Goal: Task Accomplishment & Management: Use online tool/utility

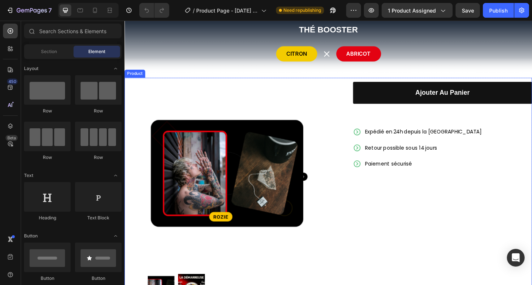
scroll to position [99, 0]
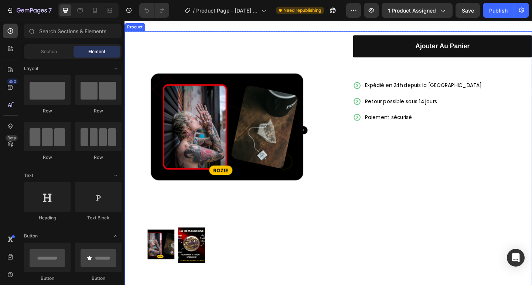
click at [415, 178] on div "Ajouter au panier Add to Cart Expédié en 24h depuis la [GEOGRAPHIC_DATA] Retour…" at bounding box center [464, 179] width 206 height 284
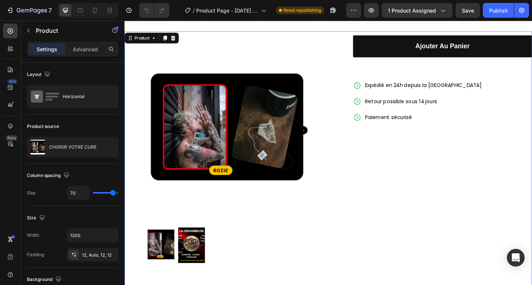
scroll to position [197, 0]
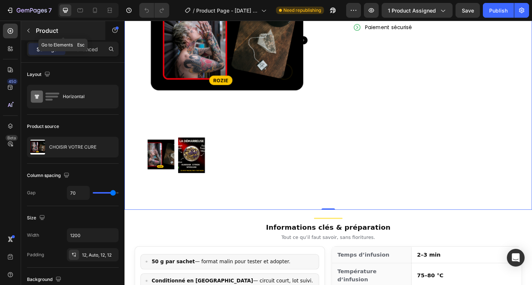
click at [31, 31] on icon "button" at bounding box center [28, 31] width 6 height 6
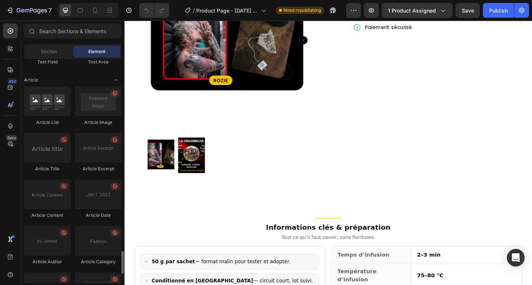
scroll to position [2012, 0]
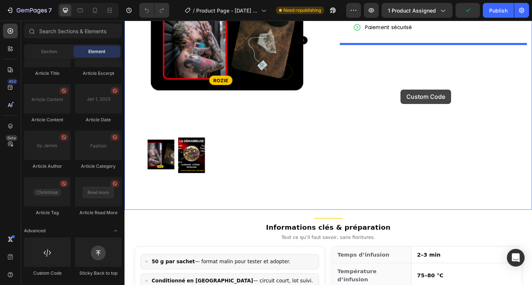
drag, startPoint x: 225, startPoint y: 260, endPoint x: 381, endPoint y: 92, distance: 229.4
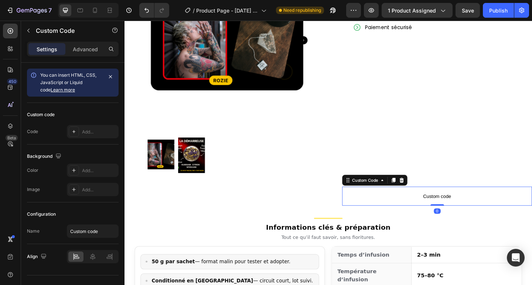
click at [452, 207] on span "Custom code" at bounding box center [464, 211] width 206 height 9
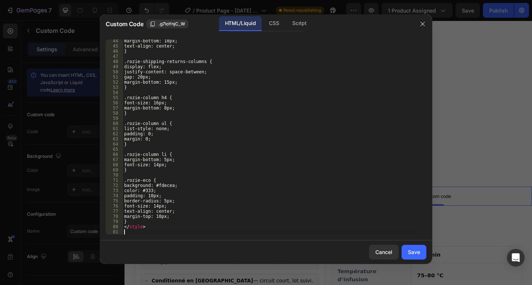
scroll to position [229, 0]
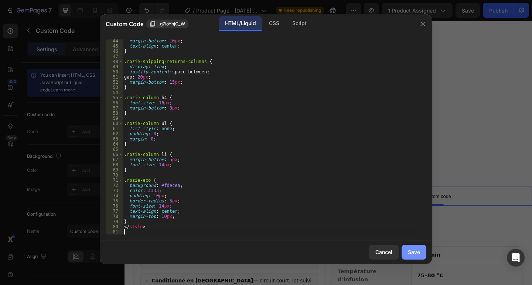
click at [408, 252] on div "Save" at bounding box center [414, 252] width 12 height 8
type textarea "</style>"
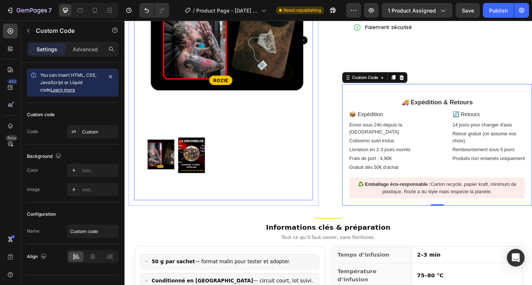
click at [309, 133] on img at bounding box center [232, 42] width 195 height 195
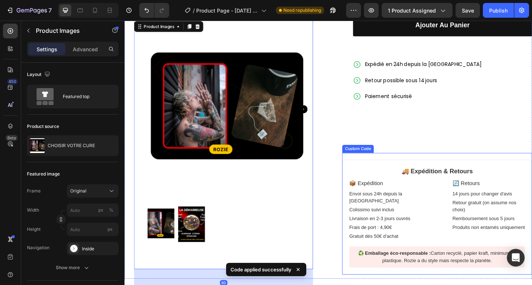
scroll to position [99, 0]
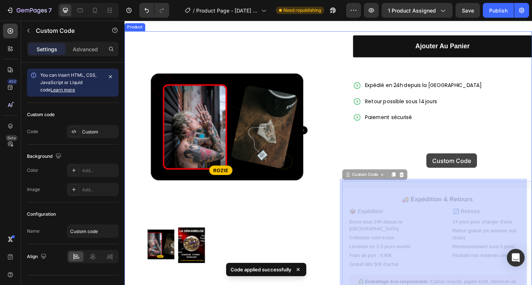
drag, startPoint x: 460, startPoint y: 220, endPoint x: 453, endPoint y: 165, distance: 55.5
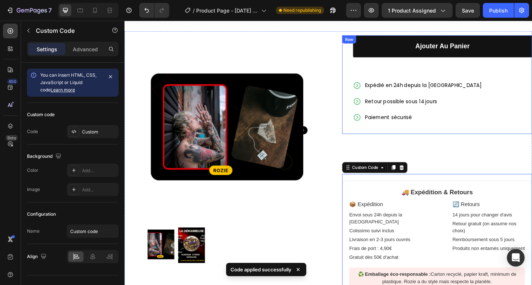
click at [428, 142] on div "Ajouter au panier Add to Cart Expédié en 24h depuis la [GEOGRAPHIC_DATA] Retour…" at bounding box center [470, 90] width 195 height 107
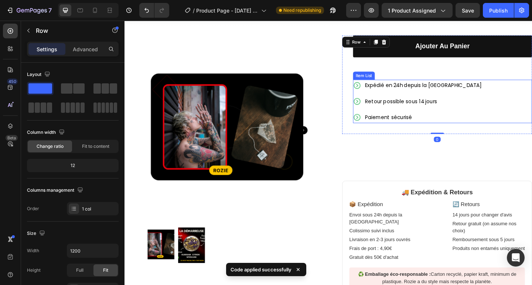
click at [406, 120] on div "Paiement sécurisé" at bounding box center [449, 126] width 129 height 13
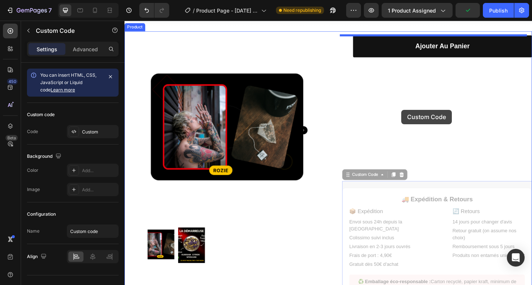
drag, startPoint x: 438, startPoint y: 202, endPoint x: 425, endPoint y: 118, distance: 85.5
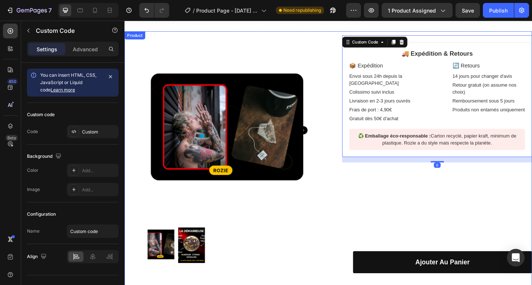
click at [433, 217] on div "🚚 Expédition & Retours 📦 Expédition Envoi sous 24h depuis la Bretagne Colissimo…" at bounding box center [464, 179] width 206 height 284
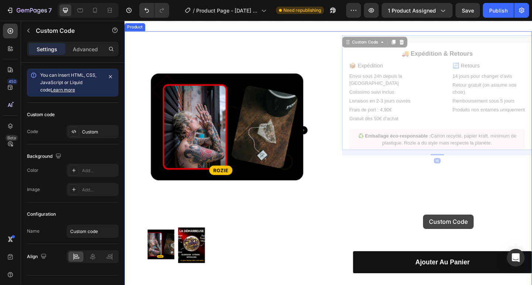
drag, startPoint x: 451, startPoint y: 113, endPoint x: 450, endPoint y: 229, distance: 115.9
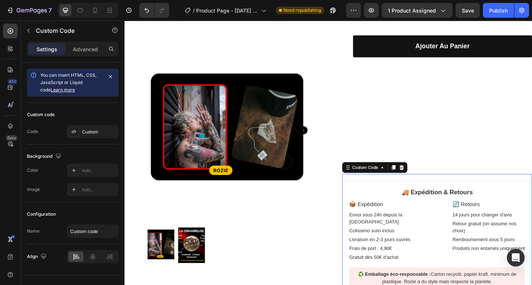
click at [473, 157] on div "Ajouter au panier Add to Cart Row 🚚 Expédition & Retours 📦 Expédition Envoi sou…" at bounding box center [464, 179] width 206 height 284
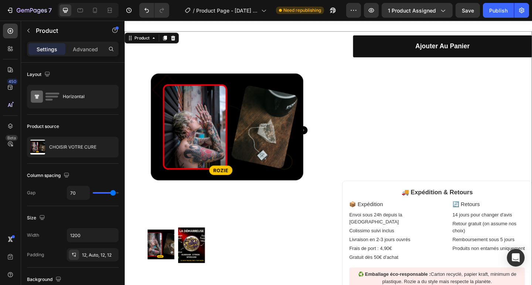
click at [433, 110] on div "Ajouter au panier Add to Cart Row 🚚 Expédition & Retours 📦 Expédition Envoi sou…" at bounding box center [464, 179] width 206 height 284
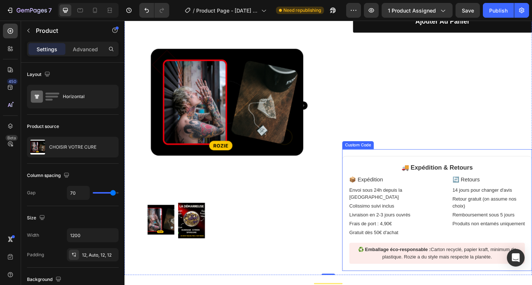
scroll to position [148, 0]
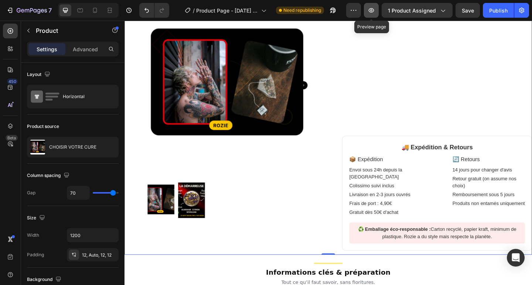
click at [368, 13] on button "button" at bounding box center [371, 10] width 15 height 15
click at [492, 13] on div "Publish" at bounding box center [498, 11] width 18 height 8
